Goal: Find specific page/section: Find specific page/section

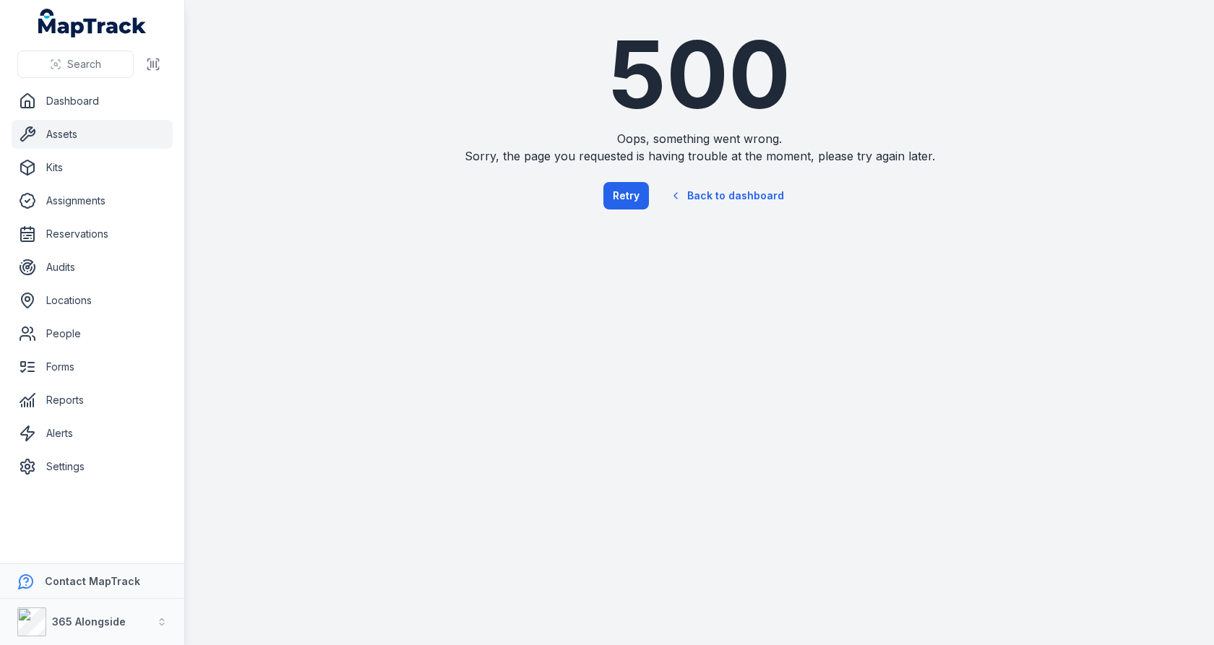
click at [141, 142] on link "Assets" at bounding box center [92, 134] width 161 height 29
click at [641, 200] on button "Retry" at bounding box center [626, 195] width 46 height 27
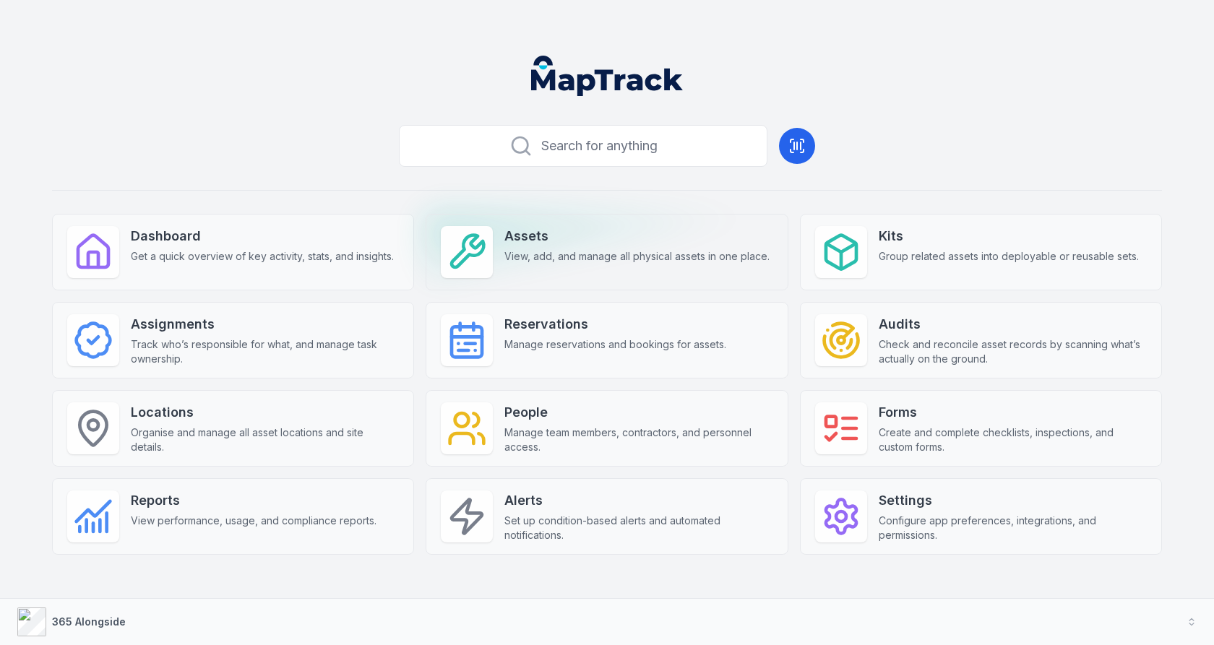
click at [665, 244] on strong "Assets" at bounding box center [636, 236] width 265 height 20
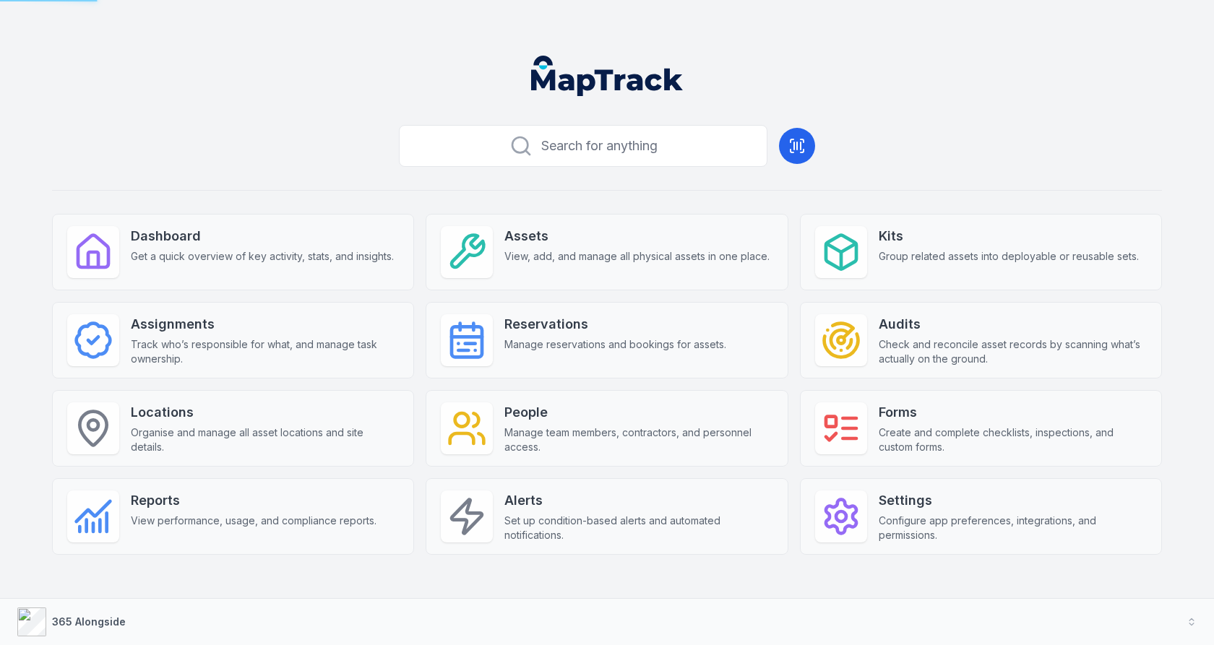
click at [225, 111] on header at bounding box center [606, 81] width 1179 height 75
